Goal: Information Seeking & Learning: Stay updated

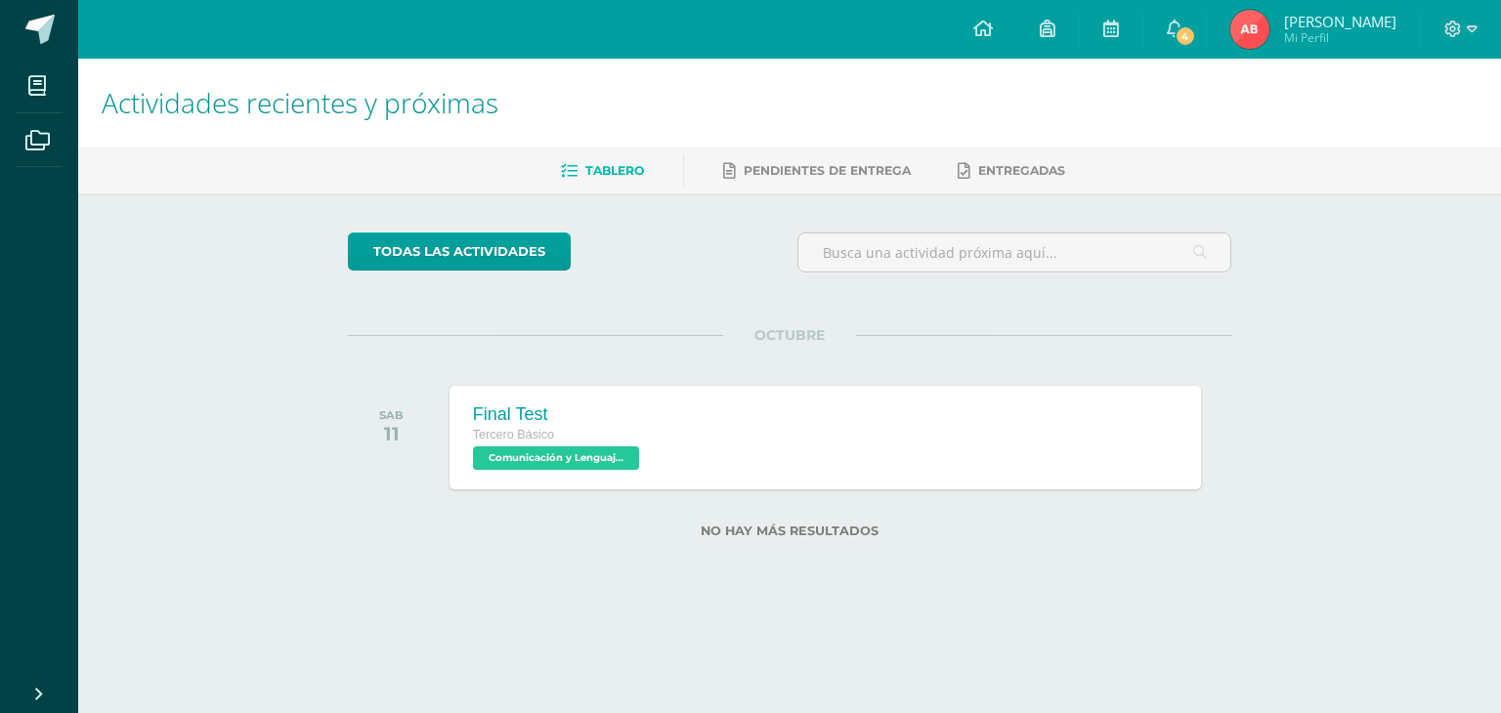
click at [1218, 21] on link "Andres Snaijder Mi Perfil" at bounding box center [1313, 29] width 213 height 59
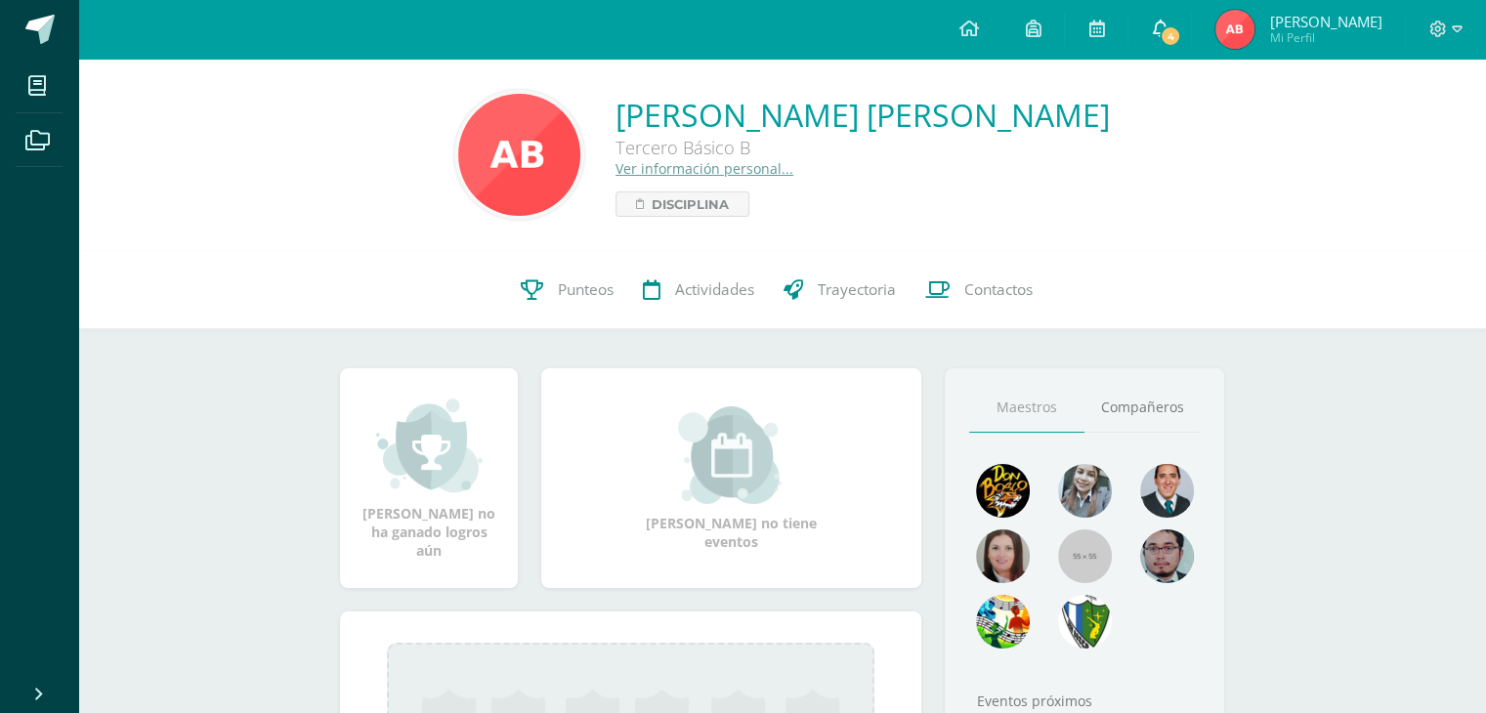
click at [1154, 35] on link "4" at bounding box center [1159, 29] width 63 height 59
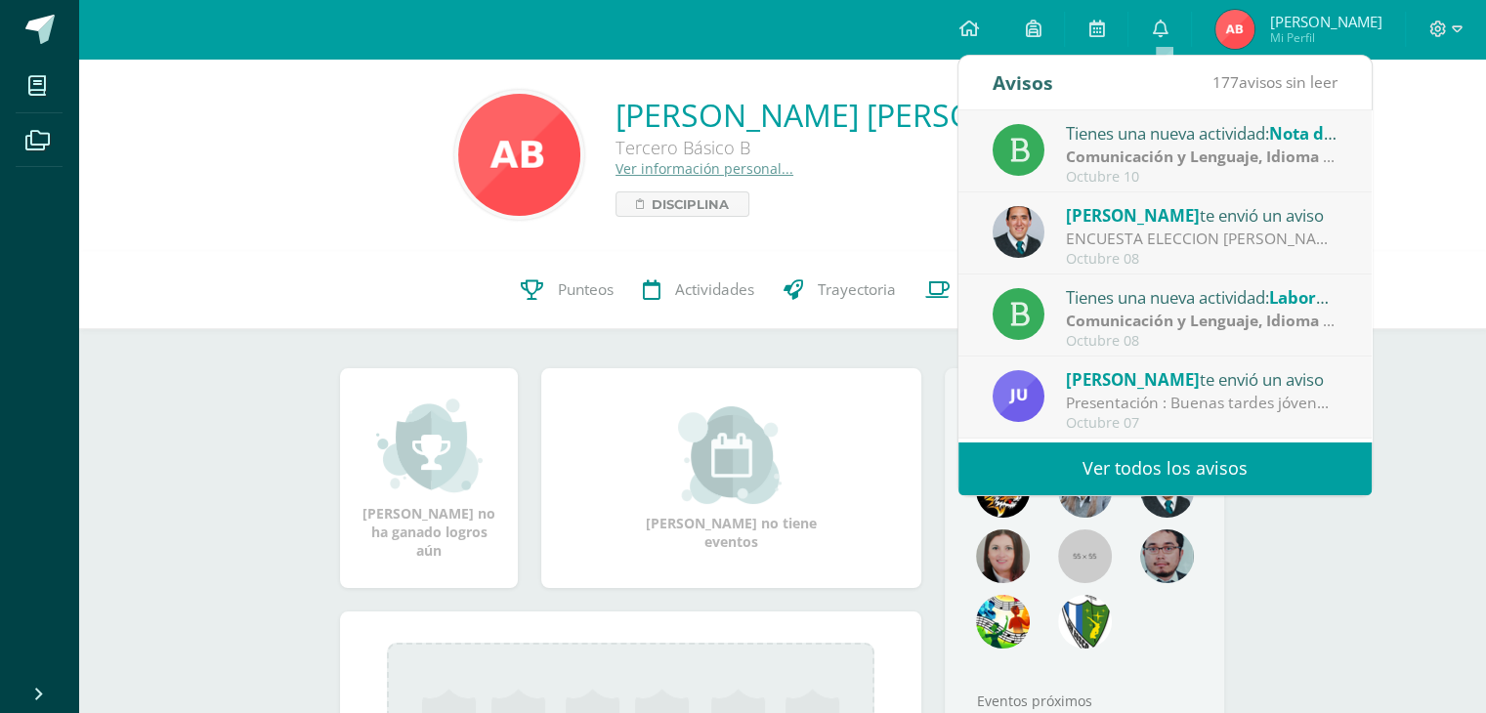
click at [1093, 466] on link "Ver todos los avisos" at bounding box center [1164, 469] width 413 height 54
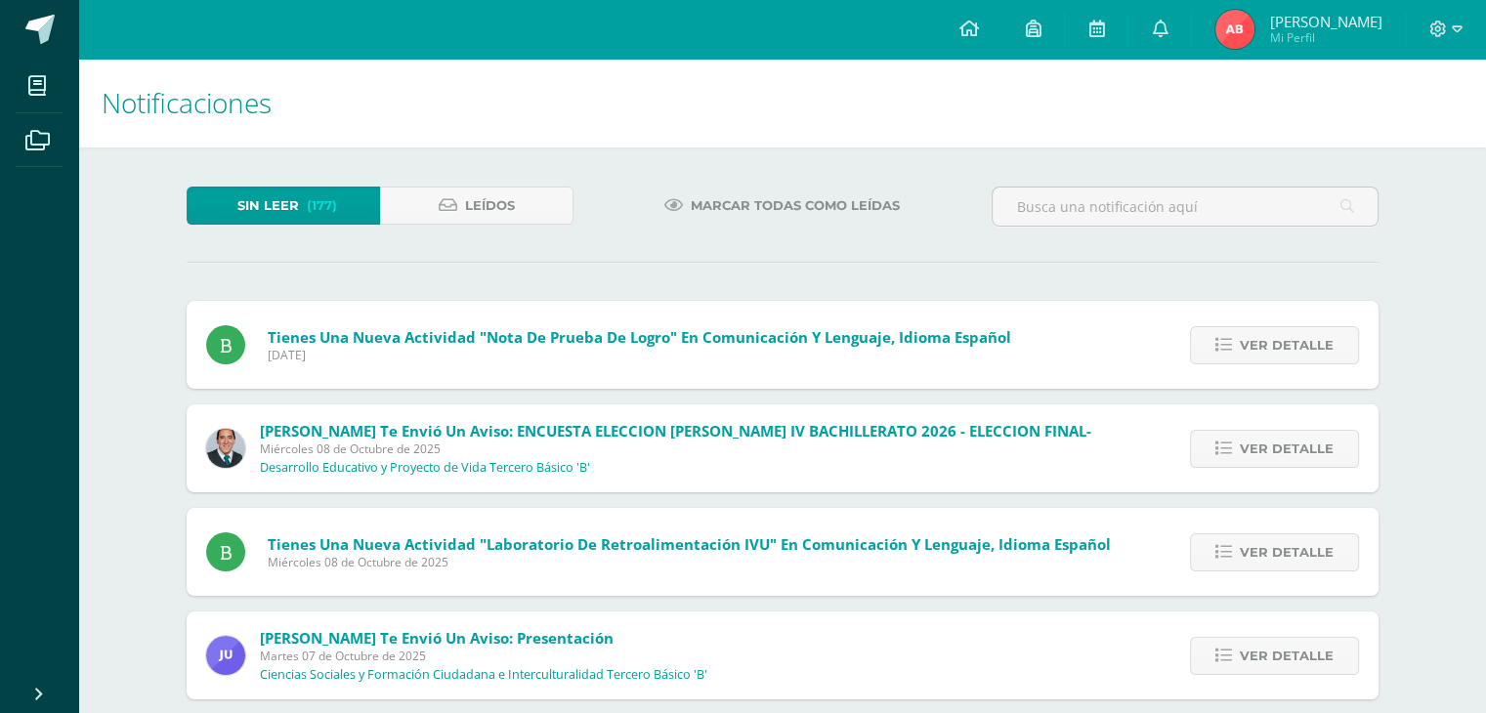
click at [1188, 447] on div "Ver detalle" at bounding box center [1270, 448] width 218 height 88
click at [1210, 439] on link "Ver detalle" at bounding box center [1274, 449] width 169 height 38
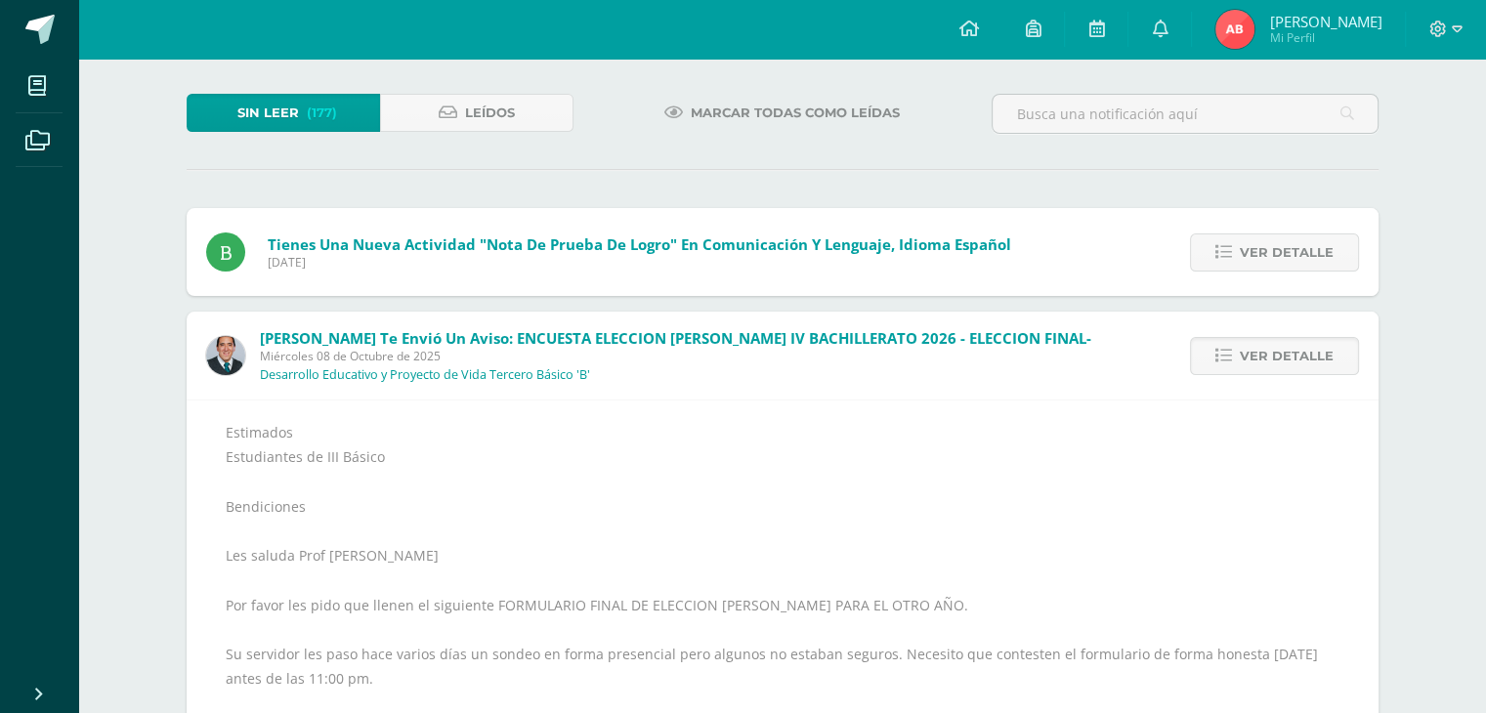
scroll to position [98, 0]
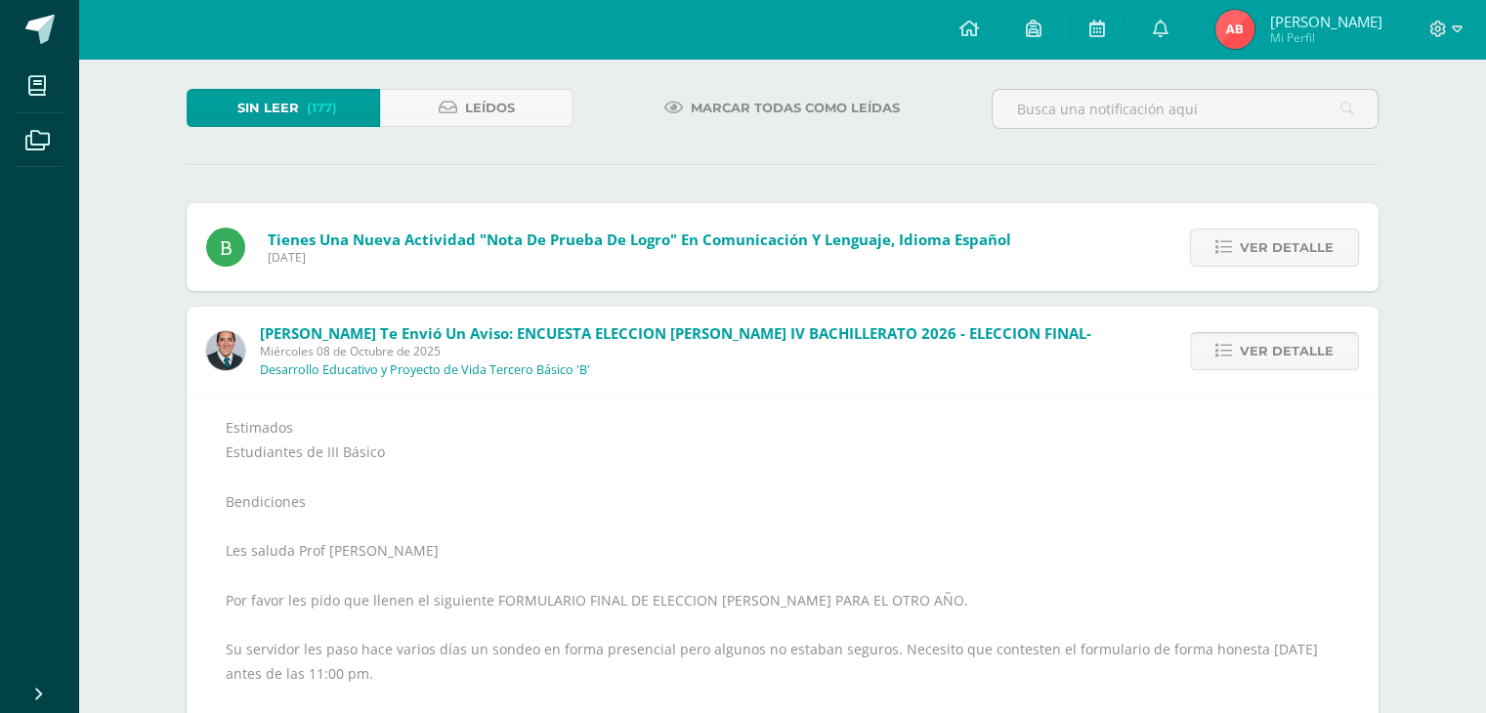
click at [1254, 357] on span "Ver detalle" at bounding box center [1287, 351] width 94 height 36
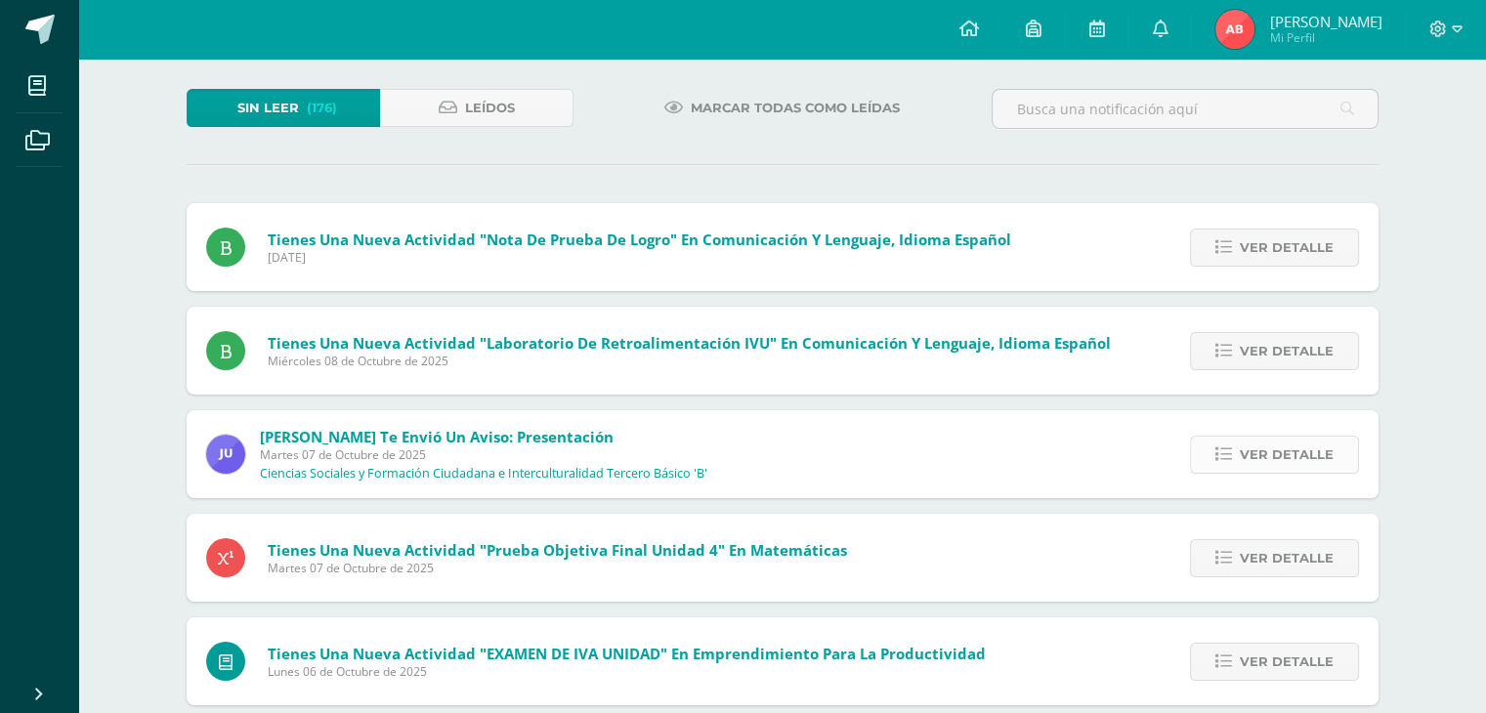
click at [1232, 448] on icon at bounding box center [1223, 454] width 17 height 17
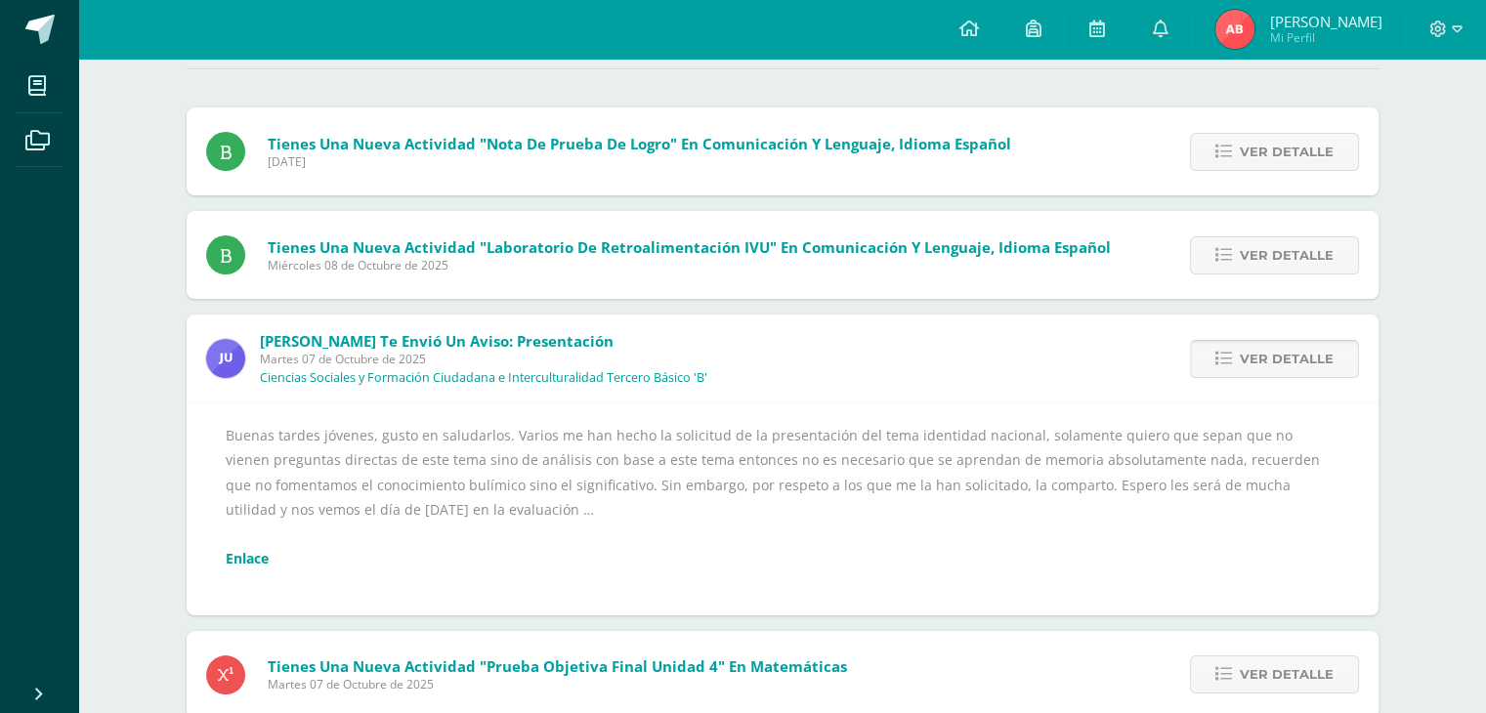
scroll to position [195, 0]
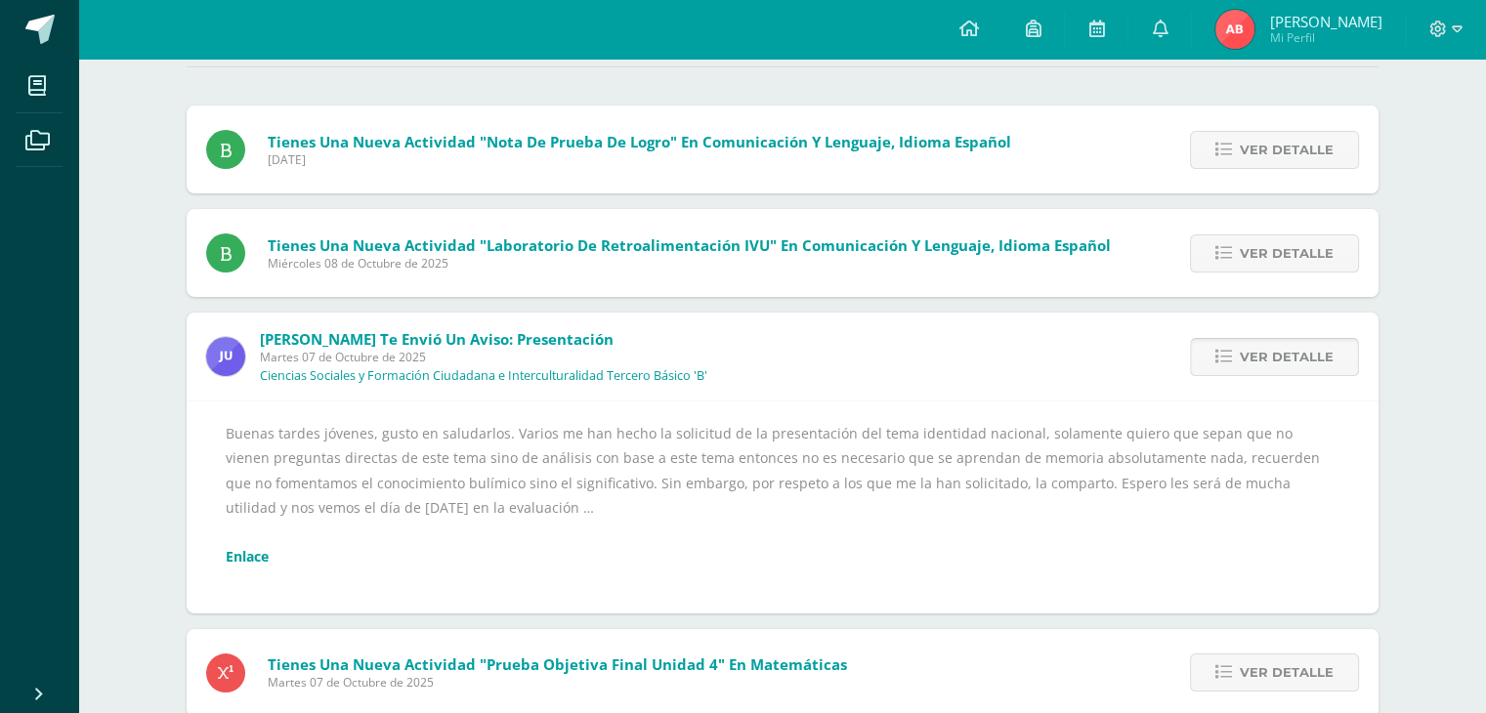
click at [1251, 372] on span "Ver detalle" at bounding box center [1287, 357] width 94 height 36
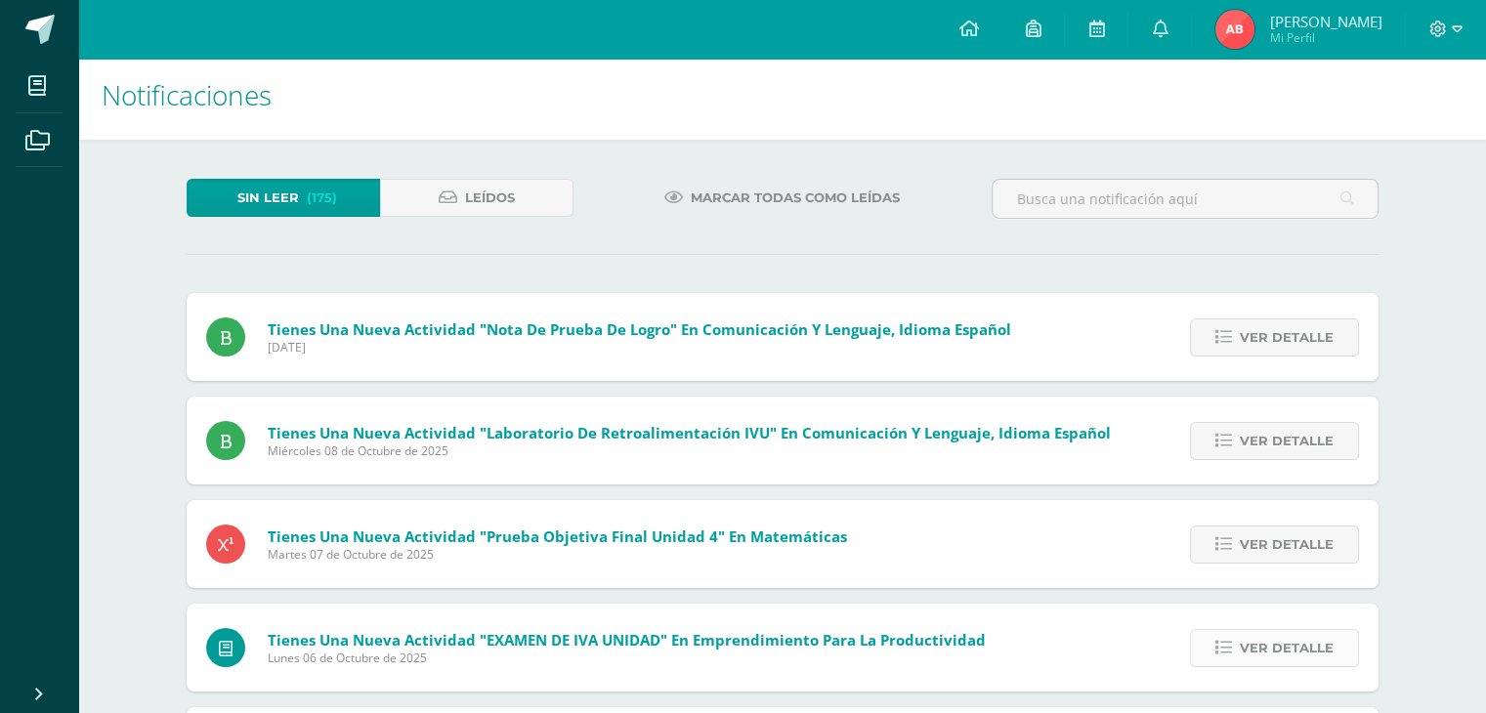
scroll to position [0, 0]
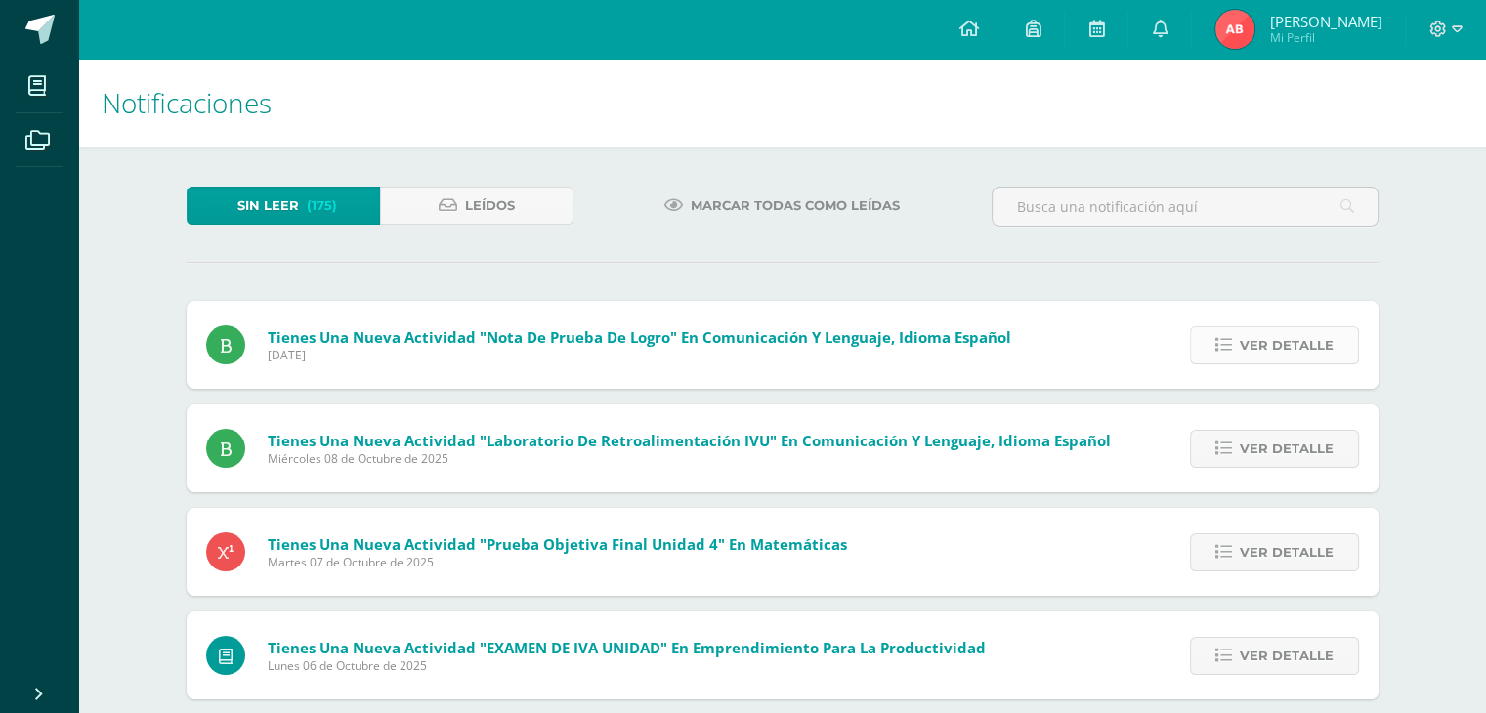
click at [1243, 329] on span "Ver detalle" at bounding box center [1287, 345] width 94 height 36
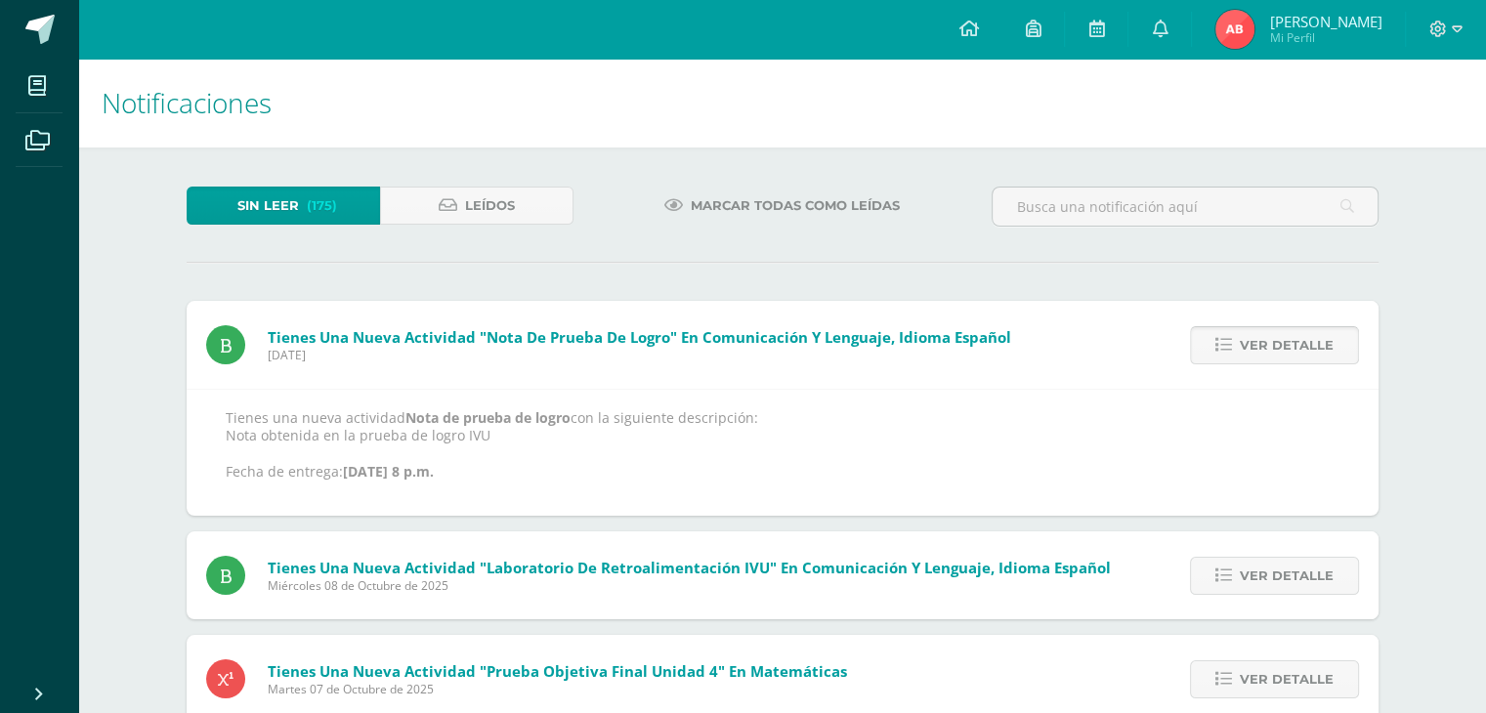
click at [1246, 336] on span "Ver detalle" at bounding box center [1287, 345] width 94 height 36
